Goal: Task Accomplishment & Management: Use online tool/utility

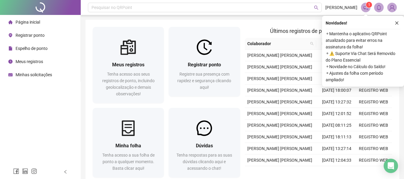
click at [26, 35] on span "Registrar ponto" at bounding box center [30, 35] width 29 height 5
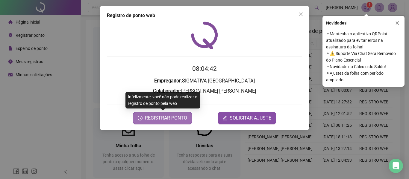
click at [171, 121] on span "REGISTRAR PONTO" at bounding box center [166, 118] width 42 height 7
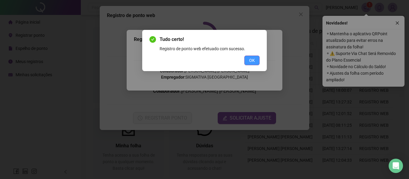
click at [249, 60] on span "OK" at bounding box center [252, 60] width 6 height 7
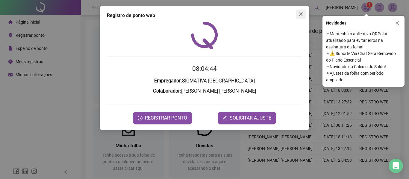
drag, startPoint x: 301, startPoint y: 15, endPoint x: 293, endPoint y: 11, distance: 8.2
click at [300, 15] on icon "close" at bounding box center [301, 15] width 4 height 4
